Goal: Transaction & Acquisition: Book appointment/travel/reservation

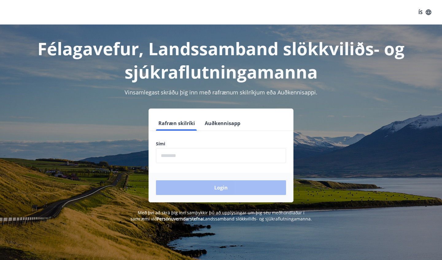
click at [215, 155] on input "phone" at bounding box center [221, 155] width 130 height 15
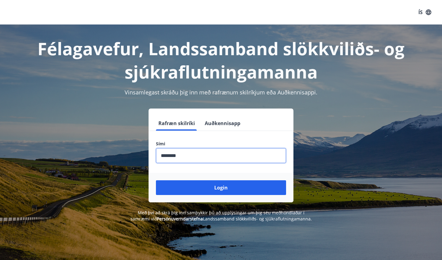
type input "********"
click at [221, 188] on button "Login" at bounding box center [221, 187] width 130 height 15
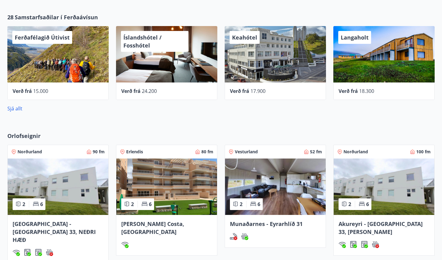
scroll to position [250, 0]
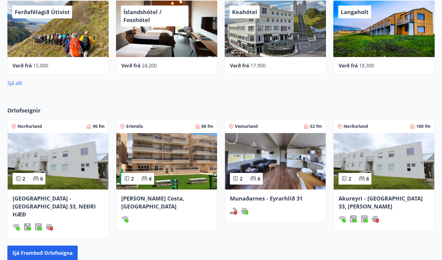
click at [173, 183] on img at bounding box center [166, 161] width 101 height 56
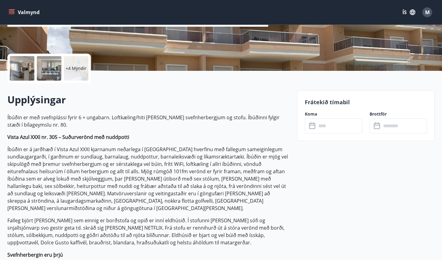
scroll to position [114, 0]
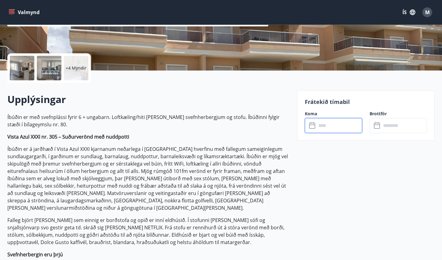
click at [318, 124] on input "text" at bounding box center [339, 125] width 46 height 15
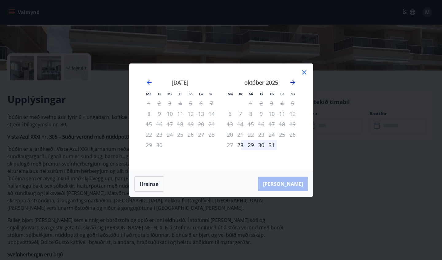
click at [292, 83] on icon "Move forward to switch to the next month." at bounding box center [292, 82] width 7 height 7
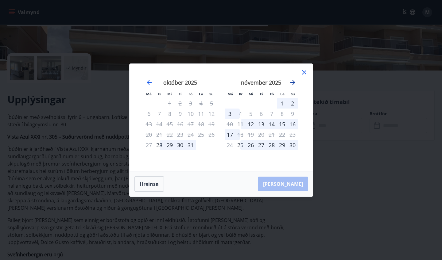
click at [294, 80] on icon "Move forward to switch to the next month." at bounding box center [292, 82] width 7 height 7
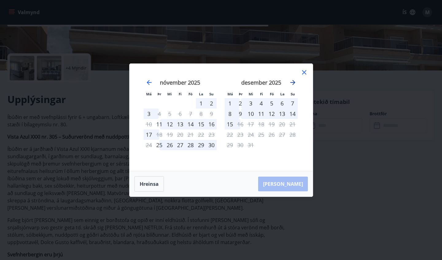
click at [294, 80] on icon "Move forward to switch to the next month." at bounding box center [292, 82] width 7 height 7
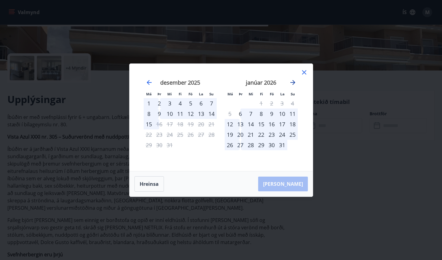
click at [294, 80] on icon "Move forward to switch to the next month." at bounding box center [292, 82] width 7 height 7
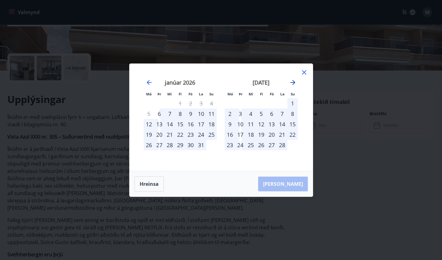
click at [294, 80] on icon "Move forward to switch to the next month." at bounding box center [292, 82] width 7 height 7
click at [150, 80] on icon "Move backward to switch to the previous month." at bounding box center [148, 82] width 7 height 7
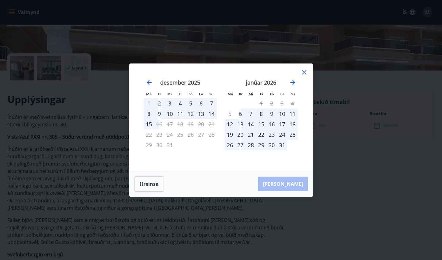
click at [76, 102] on div "Má Þr Mi Fi Fö La Su Má Þr Mi Fi Fö La Su [DATE] 1 2 3 4 5 6 7 8 9 10 11 12 13 …" at bounding box center [221, 130] width 442 height 260
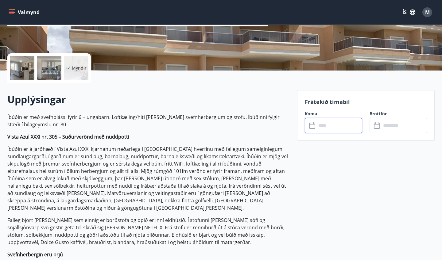
click at [324, 124] on input "text" at bounding box center [339, 125] width 46 height 15
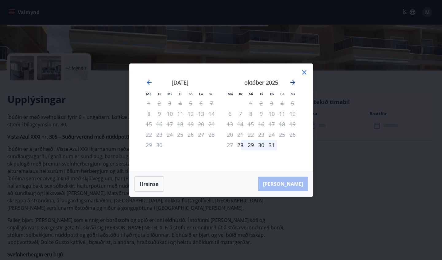
click at [293, 84] on icon "Move forward to switch to the next month." at bounding box center [292, 82] width 7 height 7
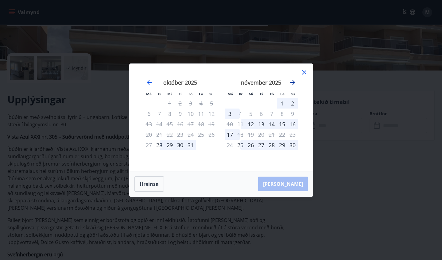
click at [293, 84] on icon "Move forward to switch to the next month." at bounding box center [292, 82] width 7 height 7
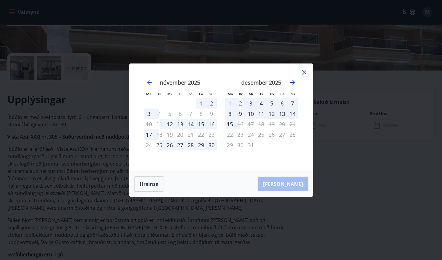
click at [293, 84] on icon "Move forward to switch to the next month." at bounding box center [292, 82] width 7 height 7
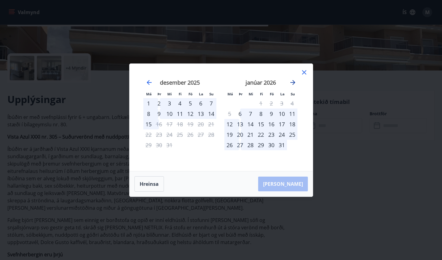
click at [293, 84] on icon "Move forward to switch to the next month." at bounding box center [292, 82] width 7 height 7
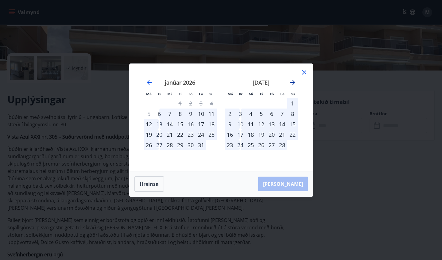
click at [293, 84] on icon "Move forward to switch to the next month." at bounding box center [292, 82] width 7 height 7
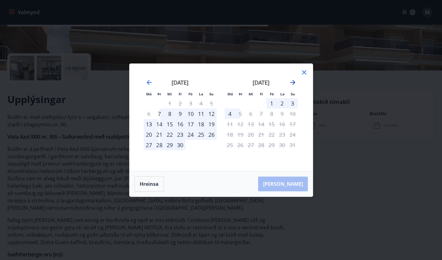
click at [293, 84] on icon "Move forward to switch to the next month." at bounding box center [292, 82] width 7 height 7
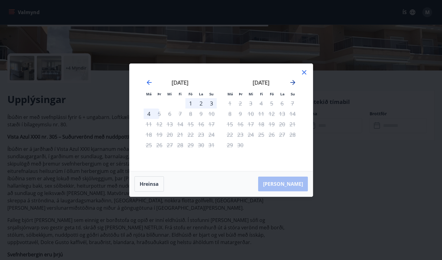
click at [293, 84] on icon "Move forward to switch to the next month." at bounding box center [292, 82] width 7 height 7
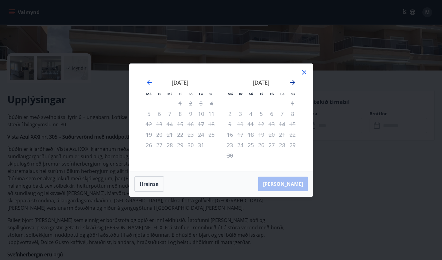
click at [293, 84] on icon "Move forward to switch to the next month." at bounding box center [292, 82] width 7 height 7
click at [142, 81] on div "[DATE] 1 2 3 4 5 6 7 8 9 10 11 12 13 14 15 16 17 18 19 20 21 22 23 24 25 26 27 …" at bounding box center [180, 121] width 81 height 101
click at [148, 83] on icon "Move backward to switch to the previous month." at bounding box center [149, 82] width 5 height 5
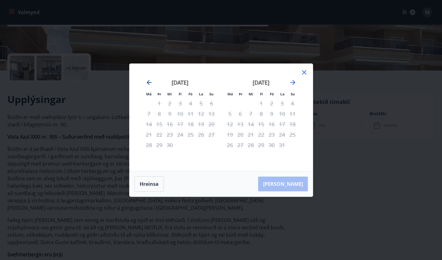
click at [148, 83] on icon "Move backward to switch to the previous month." at bounding box center [149, 82] width 5 height 5
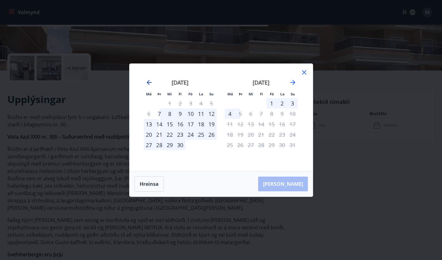
click at [151, 86] on icon "Move backward to switch to the previous month." at bounding box center [148, 82] width 7 height 7
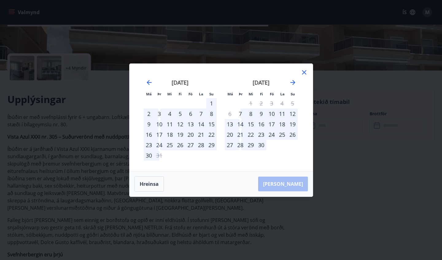
click at [305, 73] on icon at bounding box center [303, 72] width 7 height 7
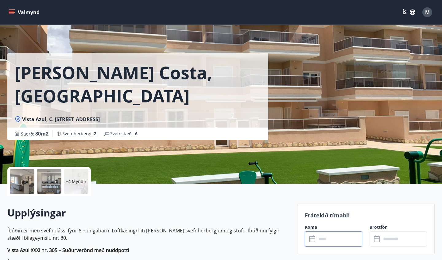
scroll to position [0, 0]
click at [43, 183] on div at bounding box center [49, 181] width 25 height 25
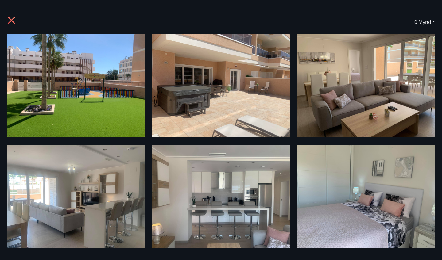
click at [14, 23] on icon at bounding box center [12, 21] width 8 height 8
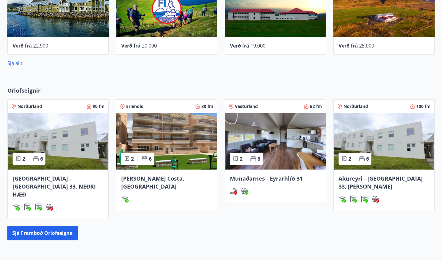
scroll to position [270, 0]
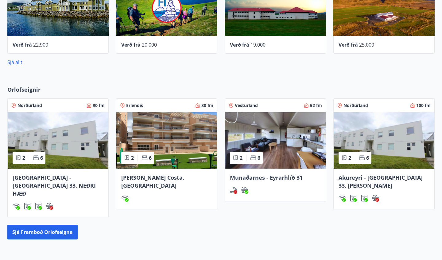
click at [78, 168] on img at bounding box center [58, 140] width 101 height 56
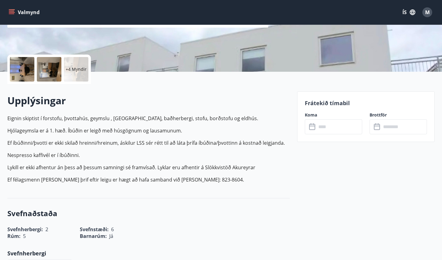
scroll to position [117, 0]
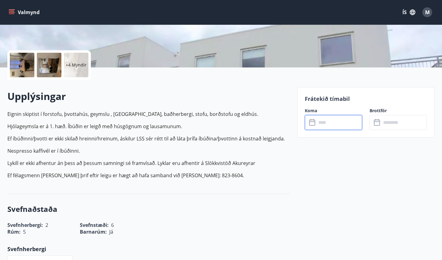
click at [322, 122] on input "text" at bounding box center [339, 122] width 46 height 15
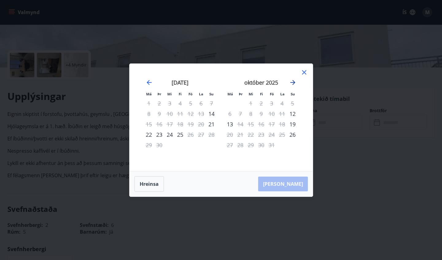
click at [293, 81] on icon "Move forward to switch to the next month." at bounding box center [292, 82] width 5 height 5
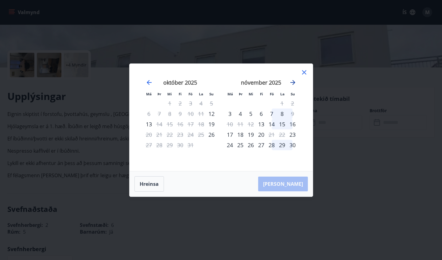
click at [293, 81] on icon "Move forward to switch to the next month." at bounding box center [292, 82] width 5 height 5
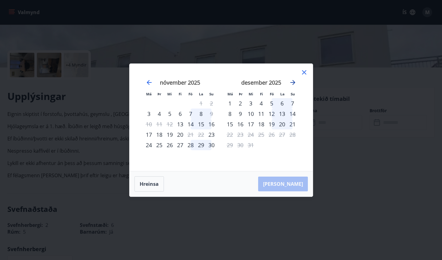
click at [293, 81] on icon "Move forward to switch to the next month." at bounding box center [292, 82] width 5 height 5
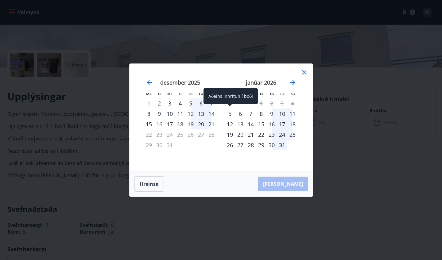
click at [229, 115] on div "5" at bounding box center [230, 114] width 10 height 10
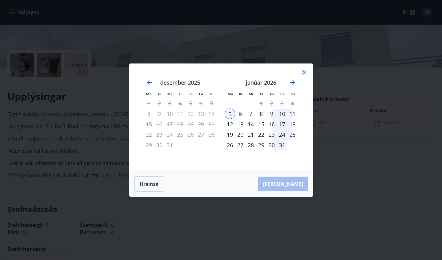
click at [281, 114] on div "10" at bounding box center [282, 114] width 10 height 10
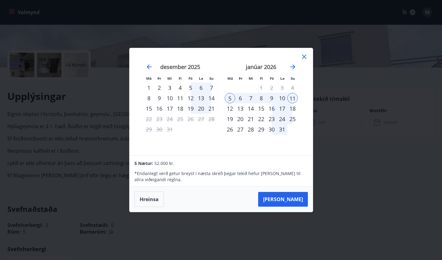
click at [303, 60] on icon at bounding box center [303, 56] width 7 height 7
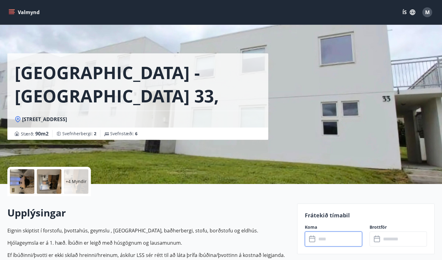
scroll to position [0, 0]
click at [24, 180] on div at bounding box center [22, 181] width 25 height 25
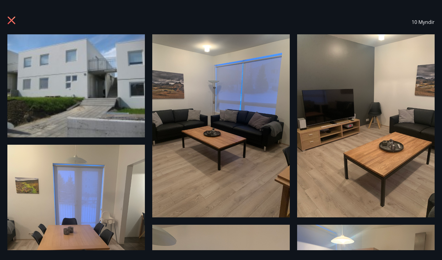
click at [4, 16] on div "10 Myndir" at bounding box center [221, 22] width 442 height 25
click at [7, 18] on div "10 Myndir" at bounding box center [221, 22] width 442 height 25
click at [8, 20] on icon at bounding box center [12, 21] width 10 height 10
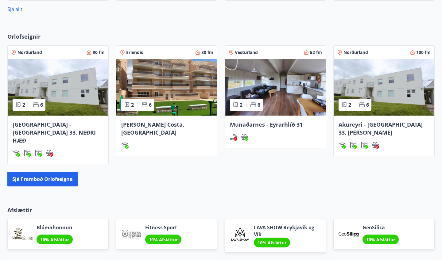
scroll to position [324, 0]
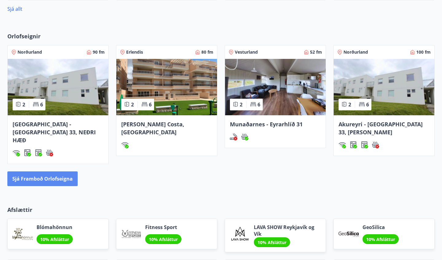
click at [60, 174] on button "Sjá framboð orlofseigna" at bounding box center [42, 179] width 70 height 15
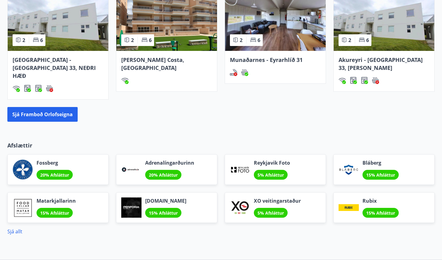
scroll to position [389, 0]
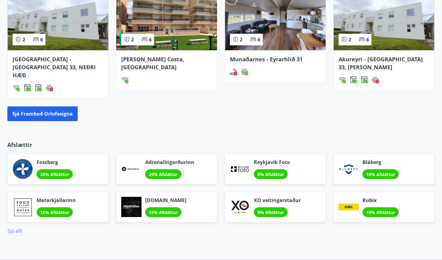
click at [15, 228] on link "Sjá allt" at bounding box center [14, 231] width 15 height 7
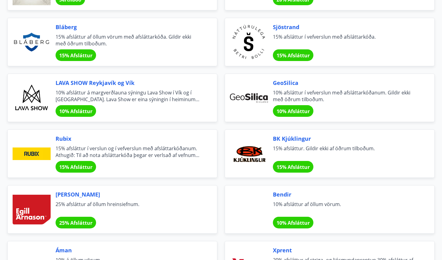
scroll to position [760, 0]
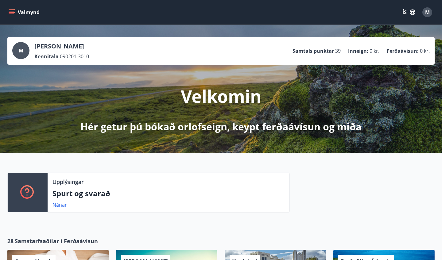
click at [17, 10] on button "Valmynd" at bounding box center [24, 12] width 35 height 11
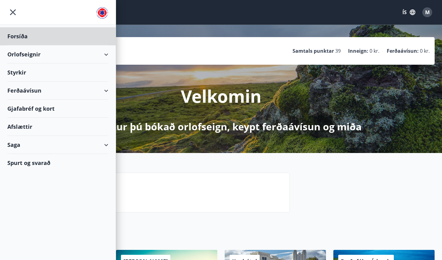
click at [57, 73] on div "Styrkir" at bounding box center [57, 73] width 101 height 18
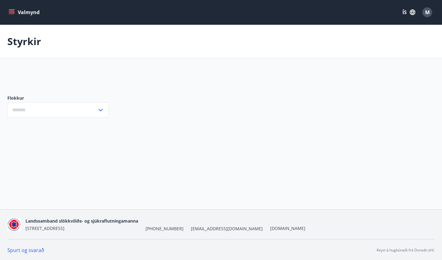
type input "***"
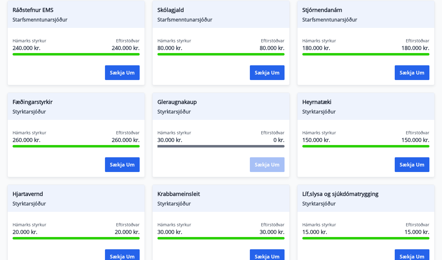
scroll to position [312, 0]
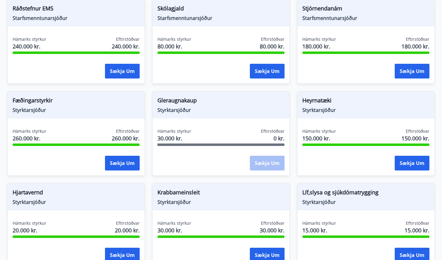
click at [177, 130] on span "Hámarks styrkur" at bounding box center [174, 131] width 34 height 6
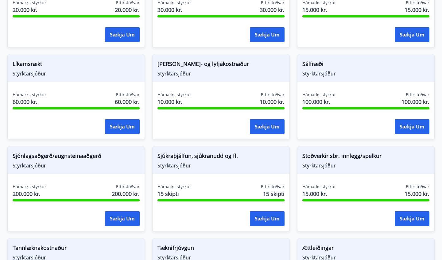
scroll to position [531, 0]
